Goal: Task Accomplishment & Management: Use online tool/utility

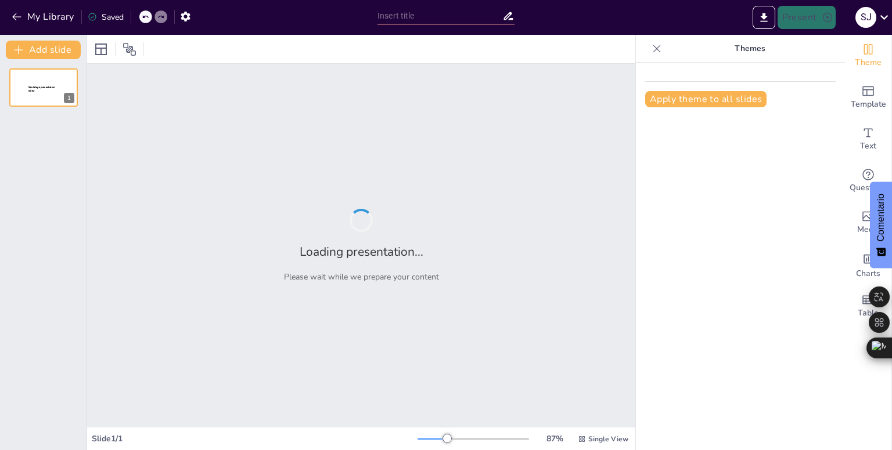
type input "LA ECONOMIA"
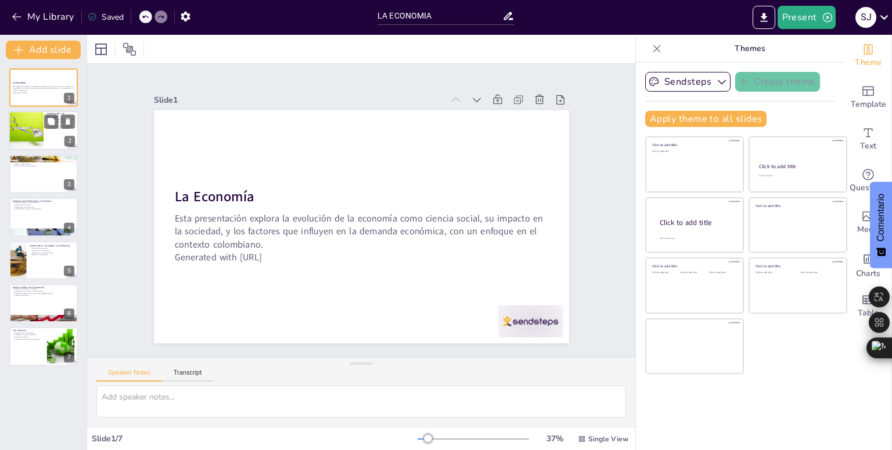
click at [23, 126] on div at bounding box center [26, 130] width 55 height 39
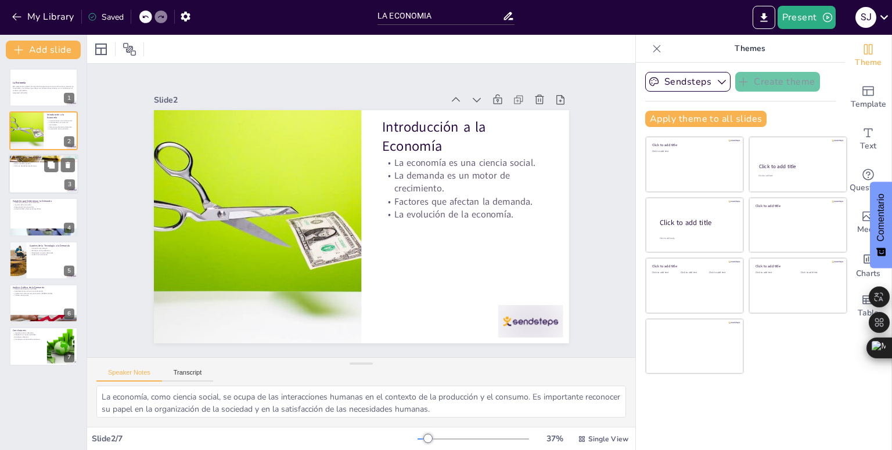
click at [28, 156] on p "Objetivos de la Presentación" at bounding box center [43, 157] width 63 height 3
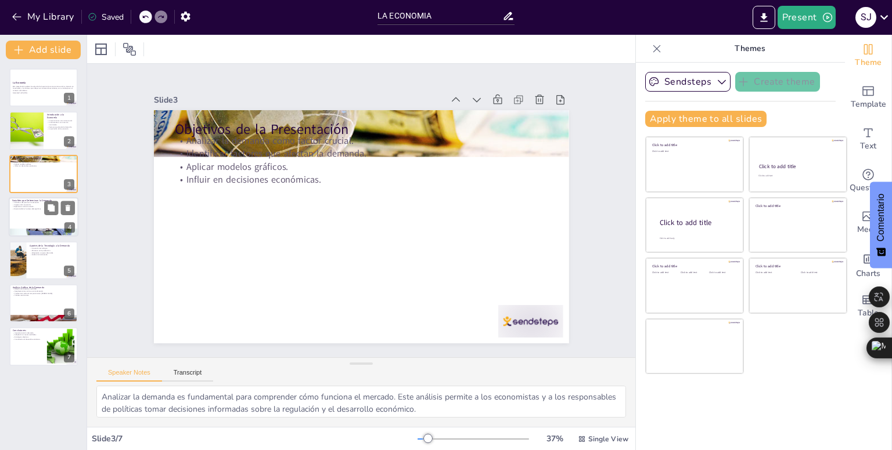
click at [33, 212] on div at bounding box center [44, 216] width 70 height 39
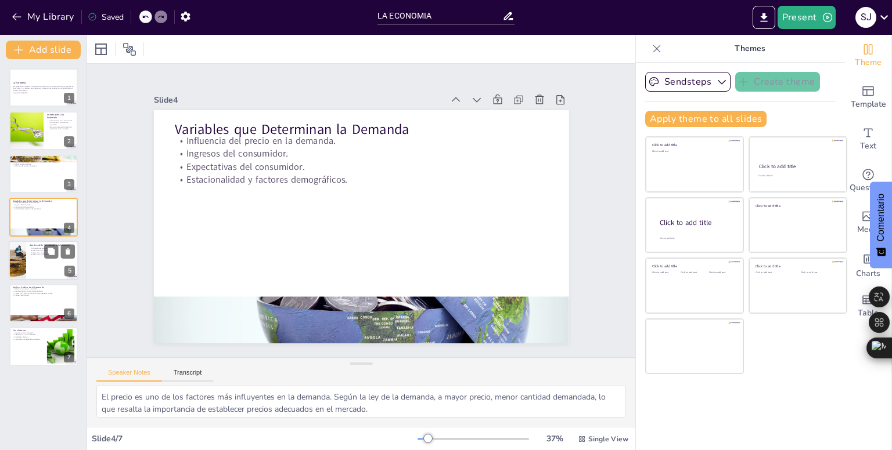
click at [42, 243] on div "Aportes de la Tecnología a la Demanda" at bounding box center [52, 245] width 45 height 5
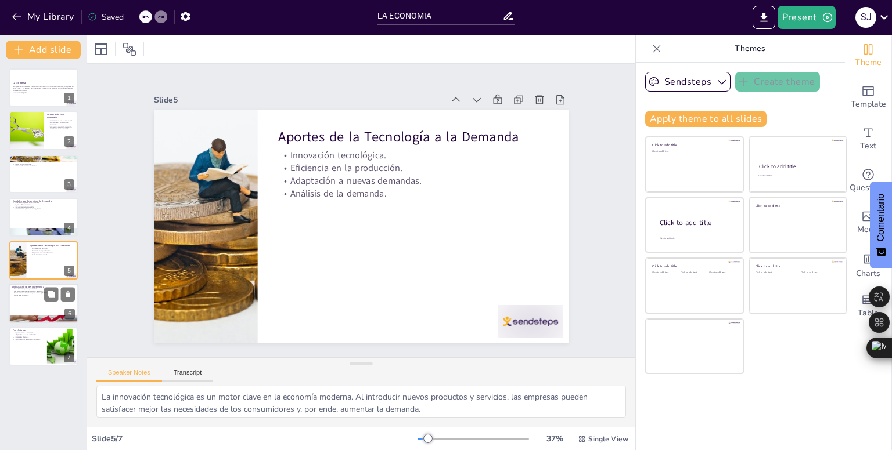
click at [41, 297] on div at bounding box center [44, 303] width 70 height 39
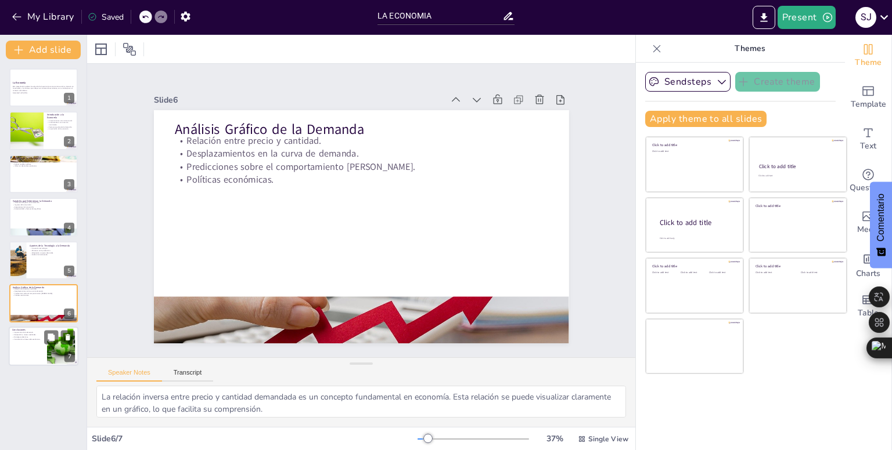
click at [45, 349] on div at bounding box center [44, 346] width 70 height 39
type textarea "La demanda es fundamental para el funcionamiento de la economía. Comprender su …"
